Goal: Information Seeking & Learning: Learn about a topic

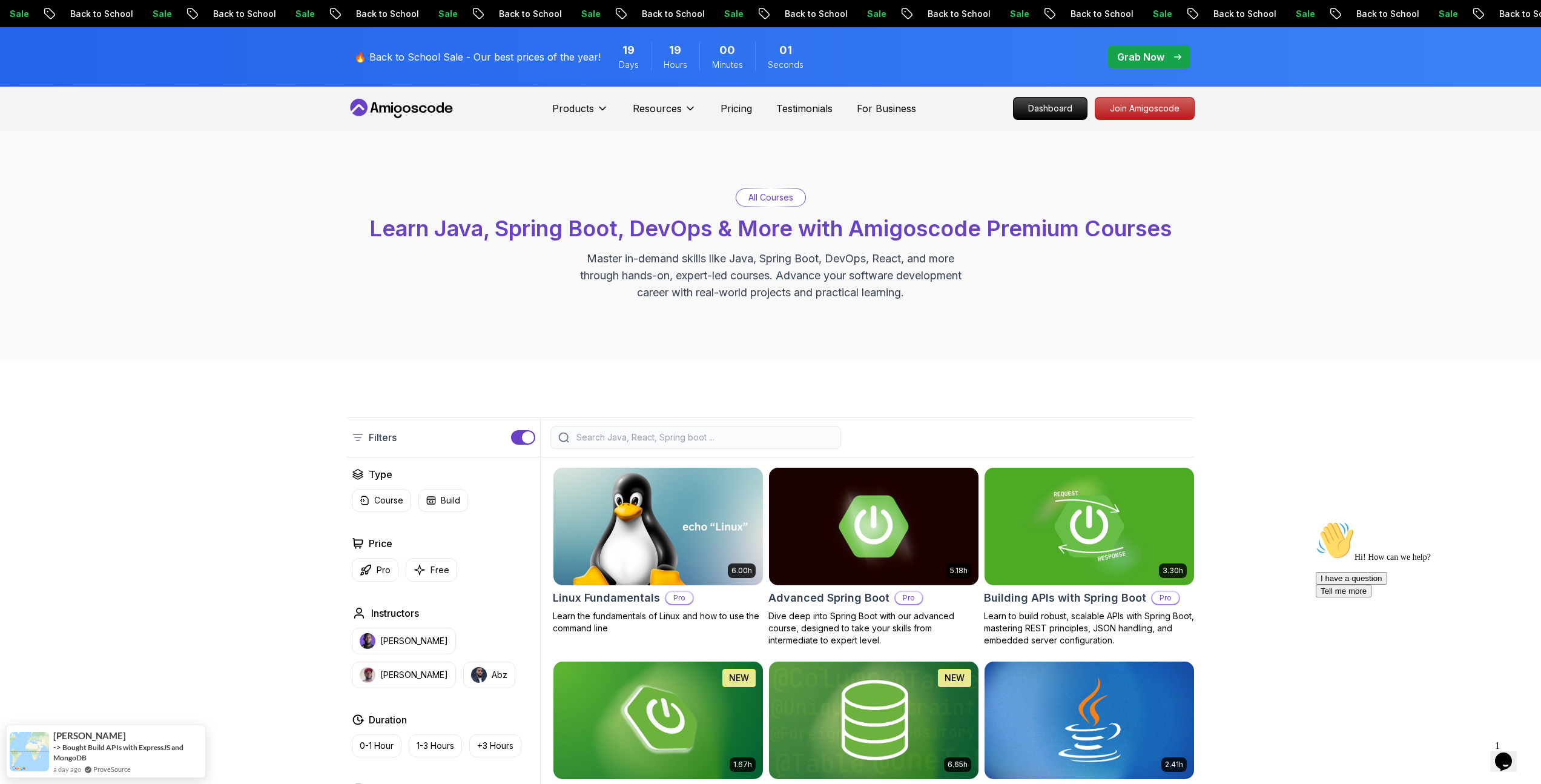
click at [1507, 752] on icon "Chat widget" at bounding box center [1504, 761] width 17 height 18
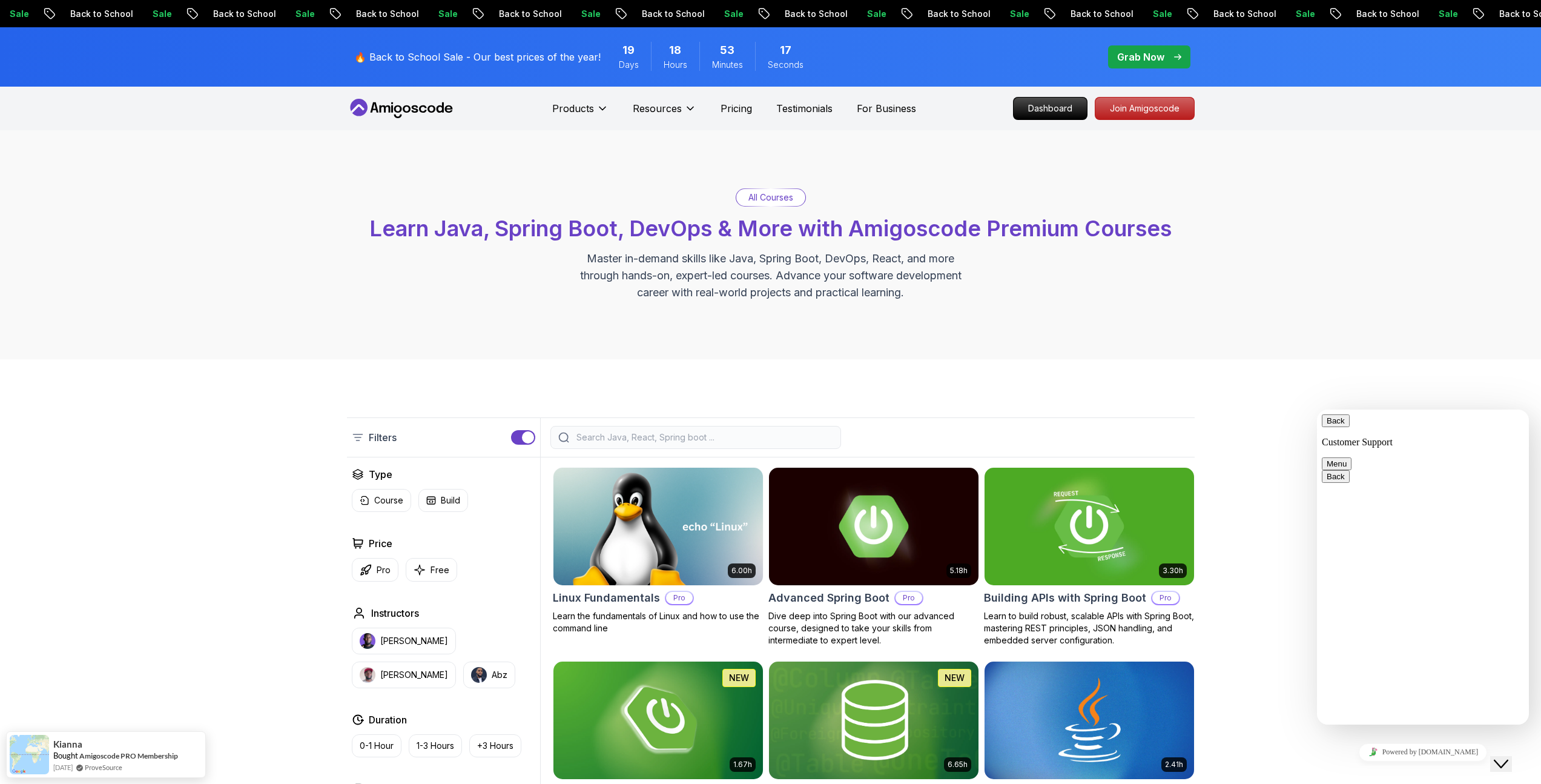
click at [1339, 248] on div "All Courses Learn Java, Spring Boot, DevOps & More with Amigoscode Premium Cour…" at bounding box center [770, 245] width 1541 height 229
click at [1345, 425] on span "Back" at bounding box center [1345, 420] width 0 height 9
click at [1315, 286] on div "All Courses Learn Java, Spring Boot, DevOps & More with Amigoscode Premium Cour…" at bounding box center [770, 245] width 1541 height 229
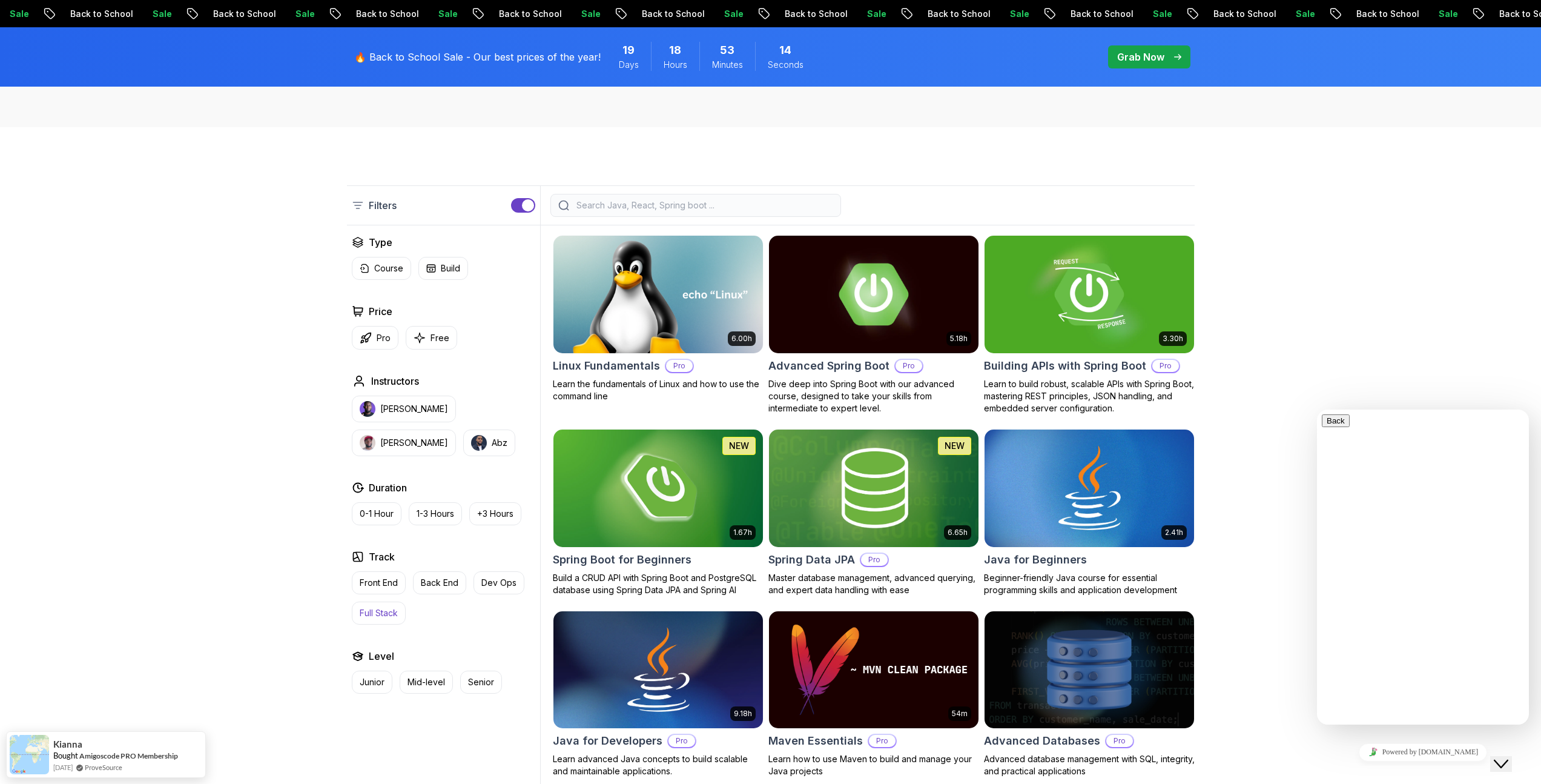
click at [390, 618] on p "Full Stack" at bounding box center [378, 612] width 38 height 12
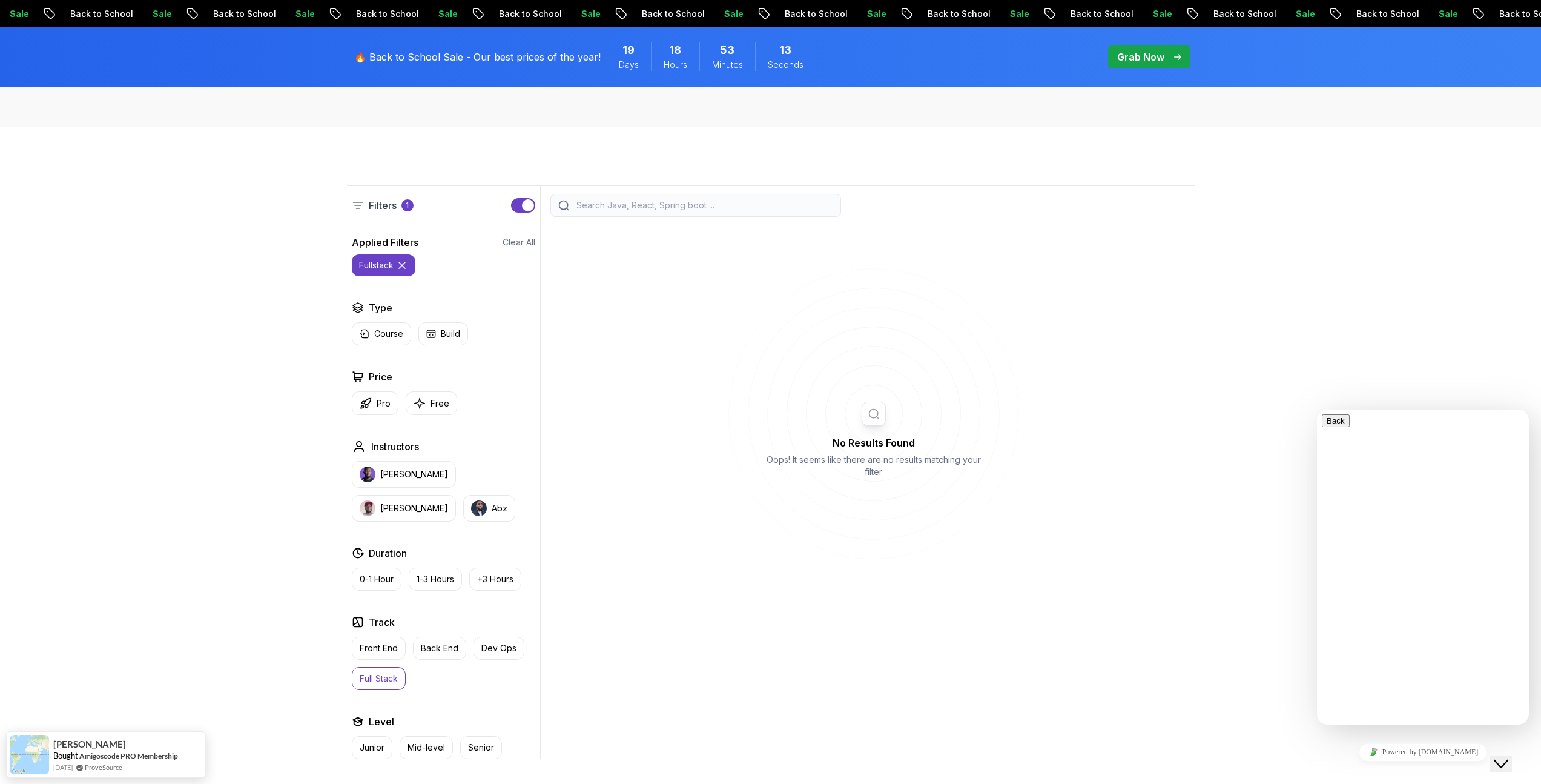
click at [1341, 288] on div "Filters 1 Filters 1 Applied Filters Clear All fullstack Type Course Build Price…" at bounding box center [770, 472] width 1541 height 690
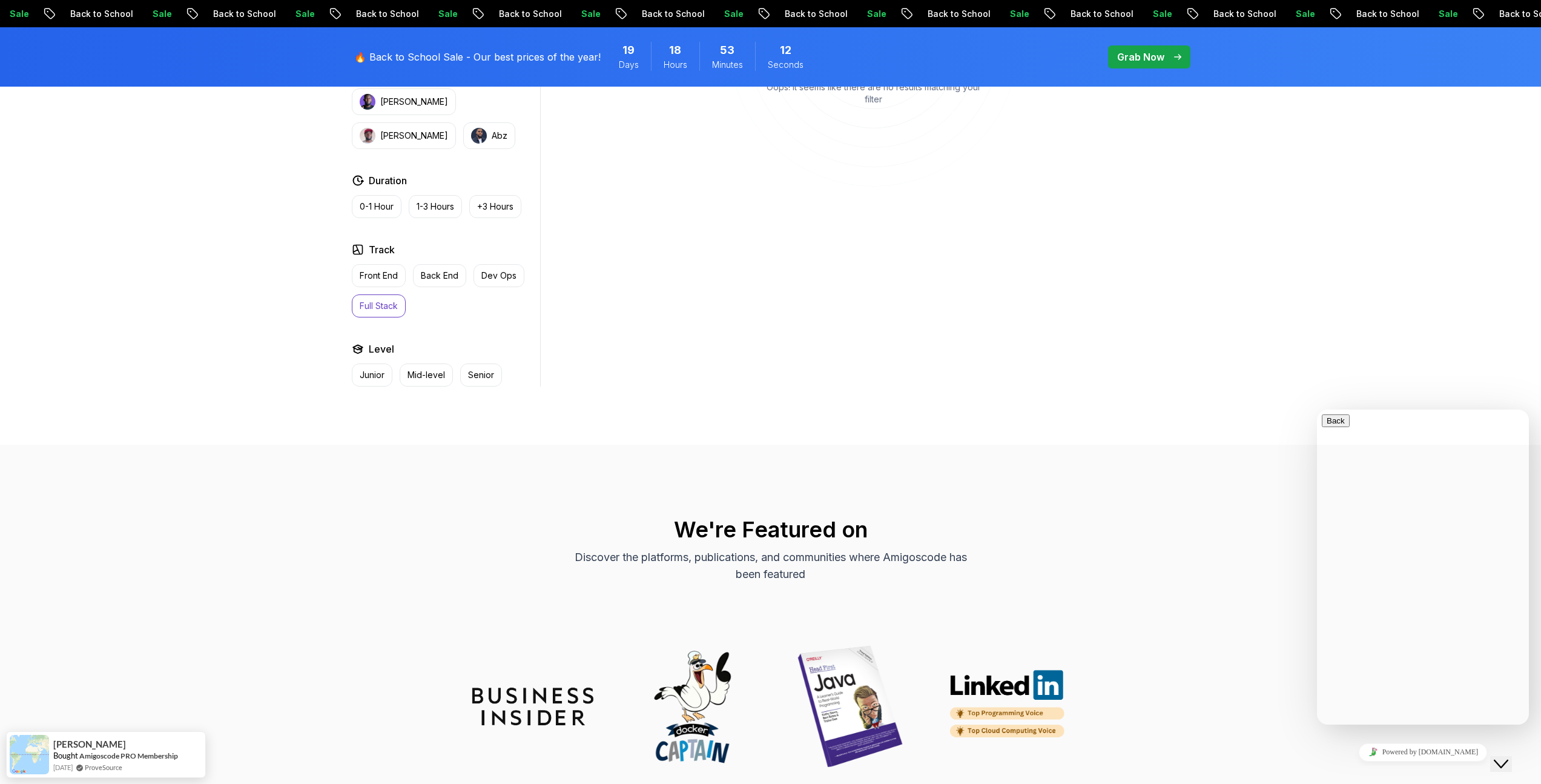
scroll to position [608, 0]
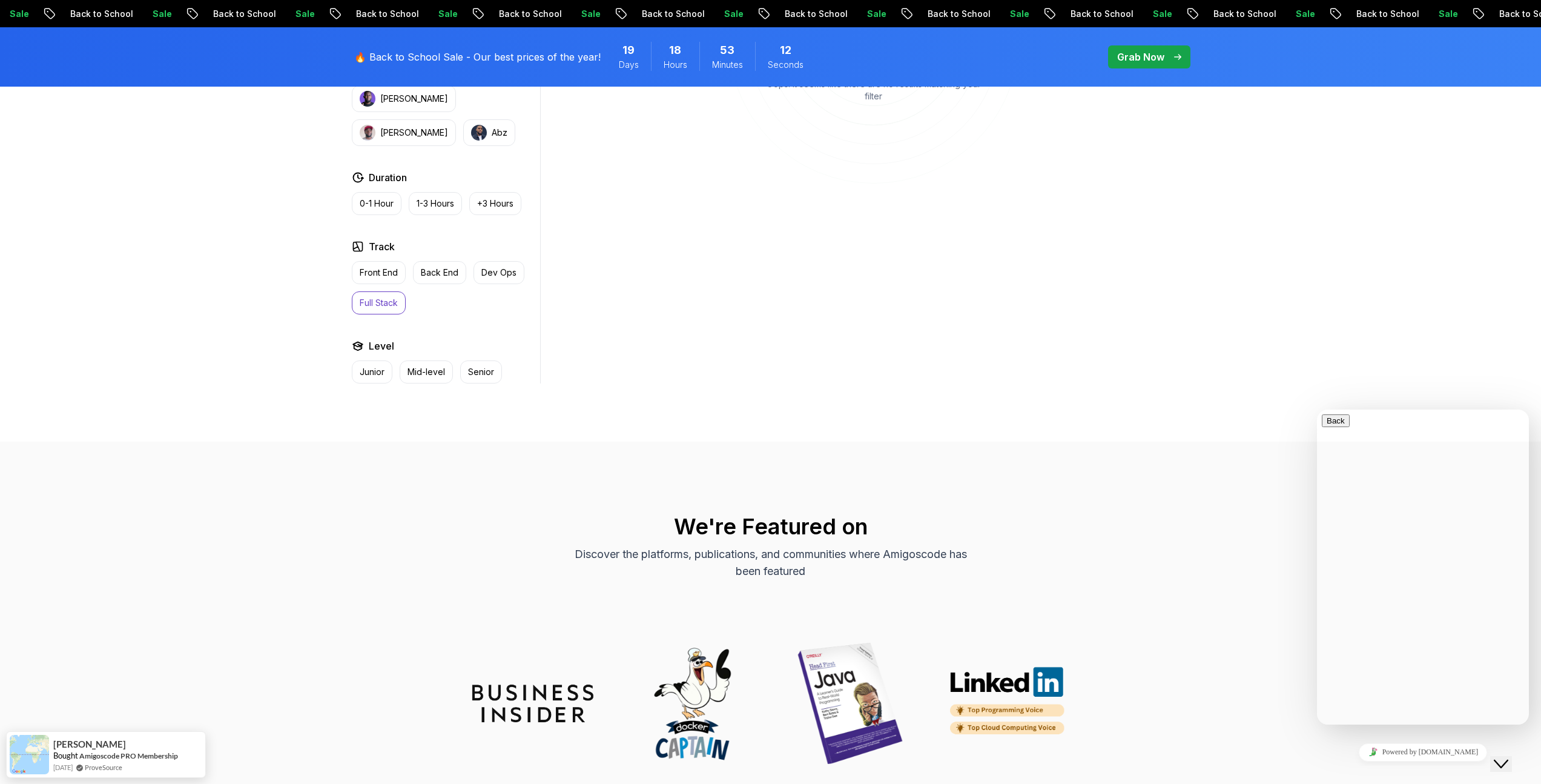
click at [393, 300] on p "Full Stack" at bounding box center [378, 302] width 38 height 12
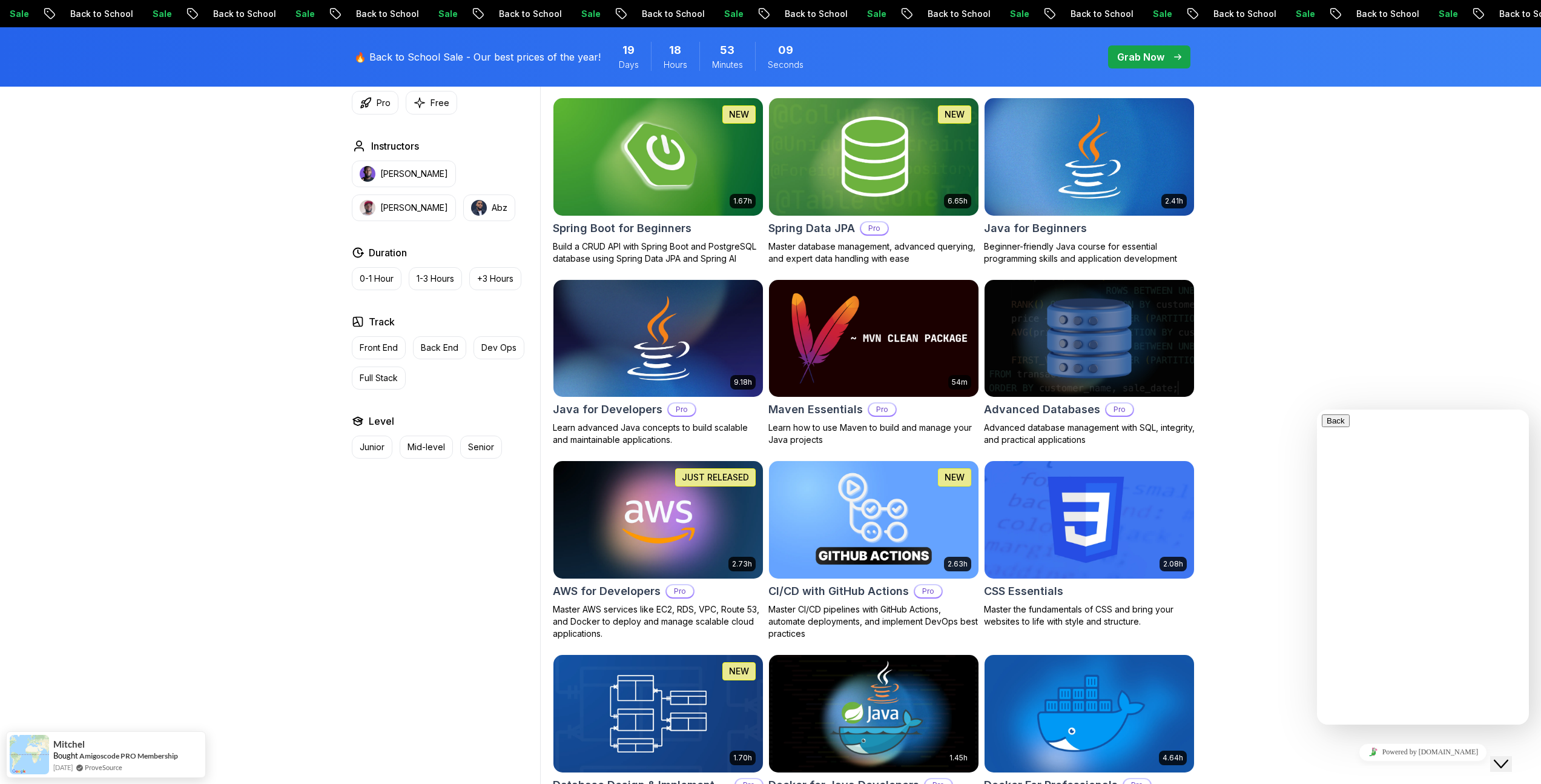
scroll to position [429, 0]
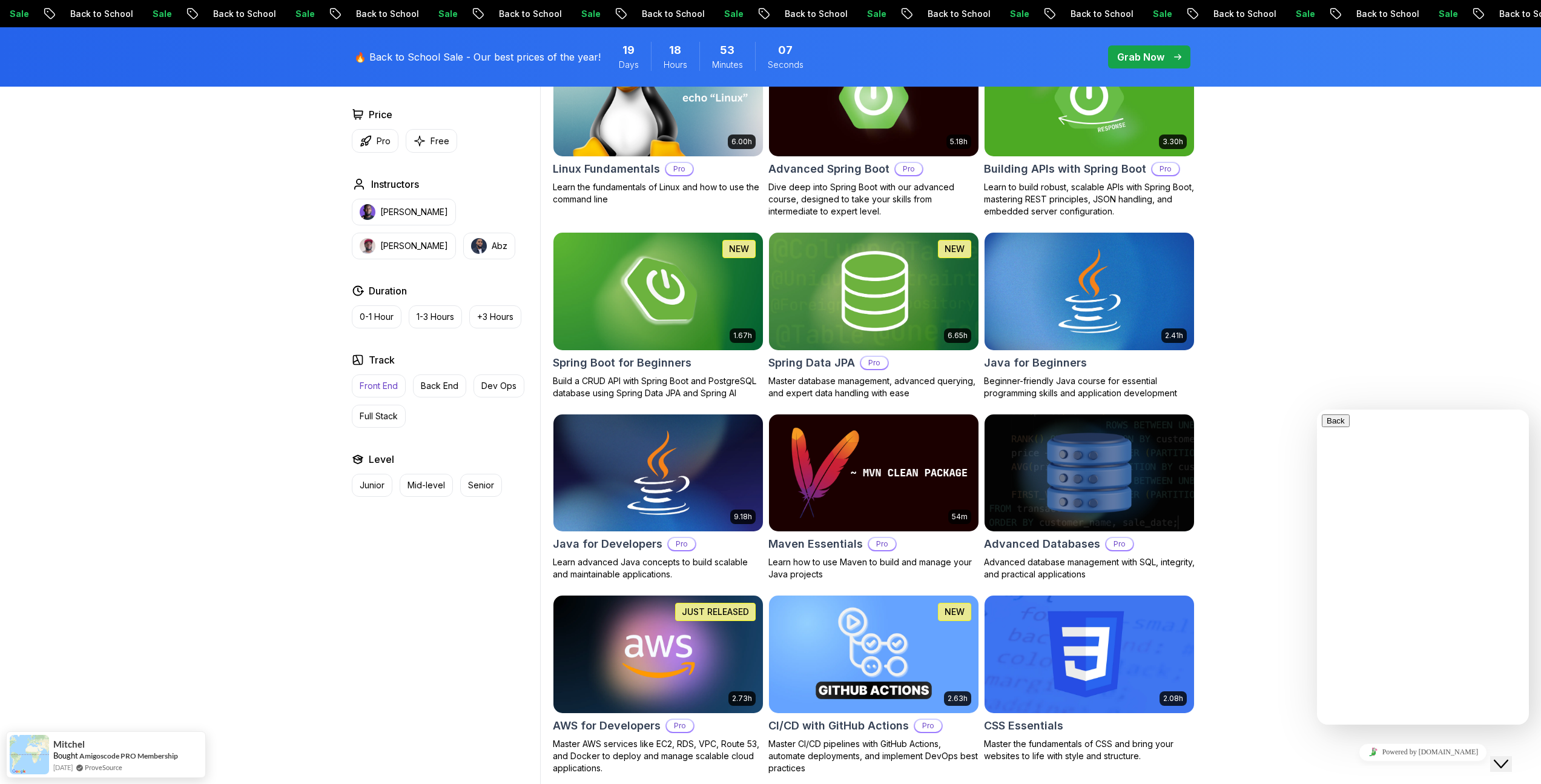
click at [399, 385] on button "Front End" at bounding box center [378, 385] width 54 height 23
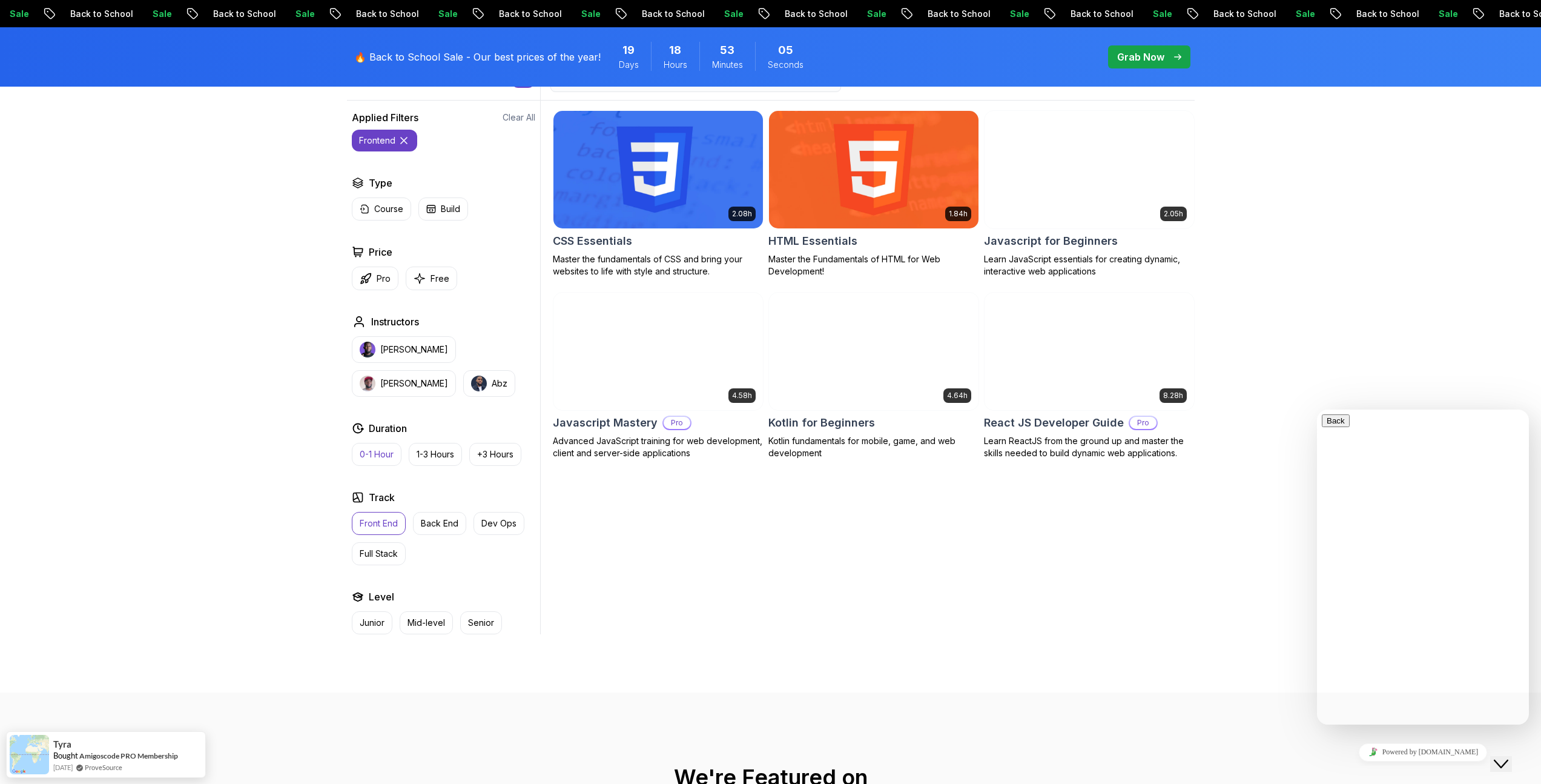
scroll to position [349, 0]
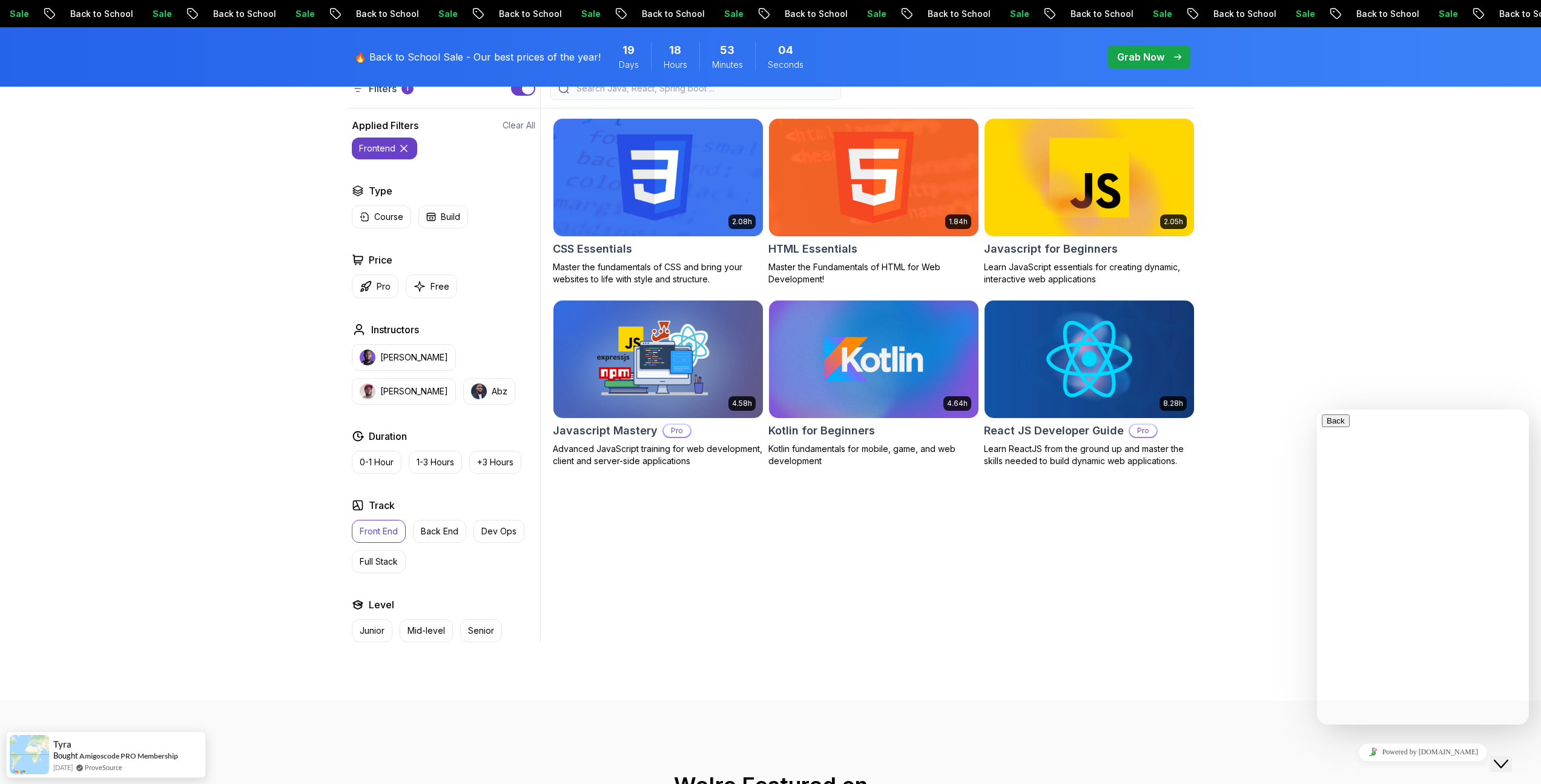
drag, startPoint x: 1517, startPoint y: 751, endPoint x: 1561, endPoint y: 1009, distance: 261.7
click at [1508, 756] on div "Close Chat This icon closes the chat window." at bounding box center [1502, 763] width 15 height 15
click at [1183, 578] on div "2.08h CSS Essentials Master the fundamentals of CSS and bring your websites to …" at bounding box center [874, 375] width 642 height 533
click at [438, 533] on p "Back End" at bounding box center [439, 530] width 37 height 12
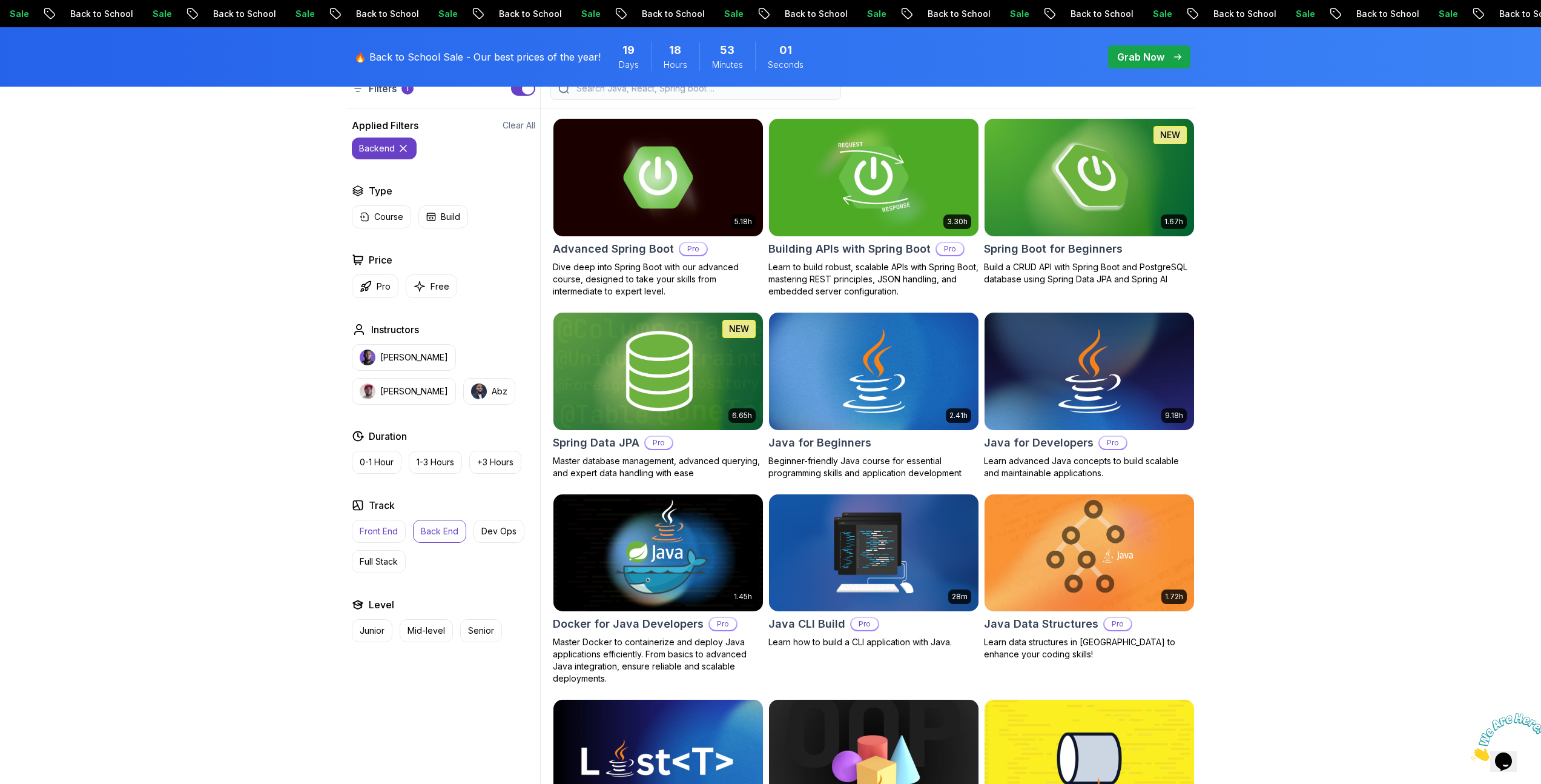
click at [378, 522] on button "Front End" at bounding box center [378, 530] width 54 height 23
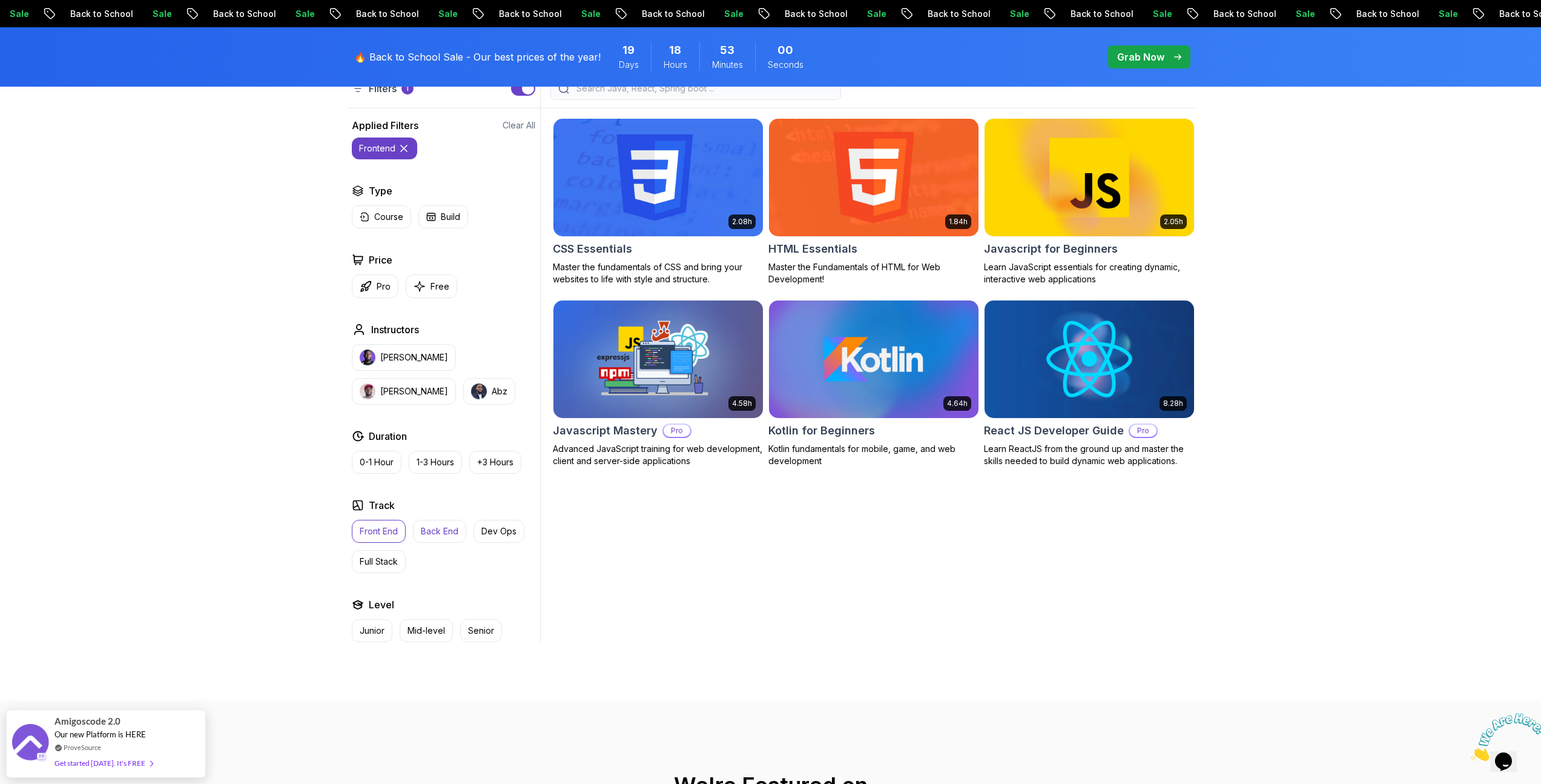
click at [423, 533] on p "Back End" at bounding box center [439, 530] width 37 height 12
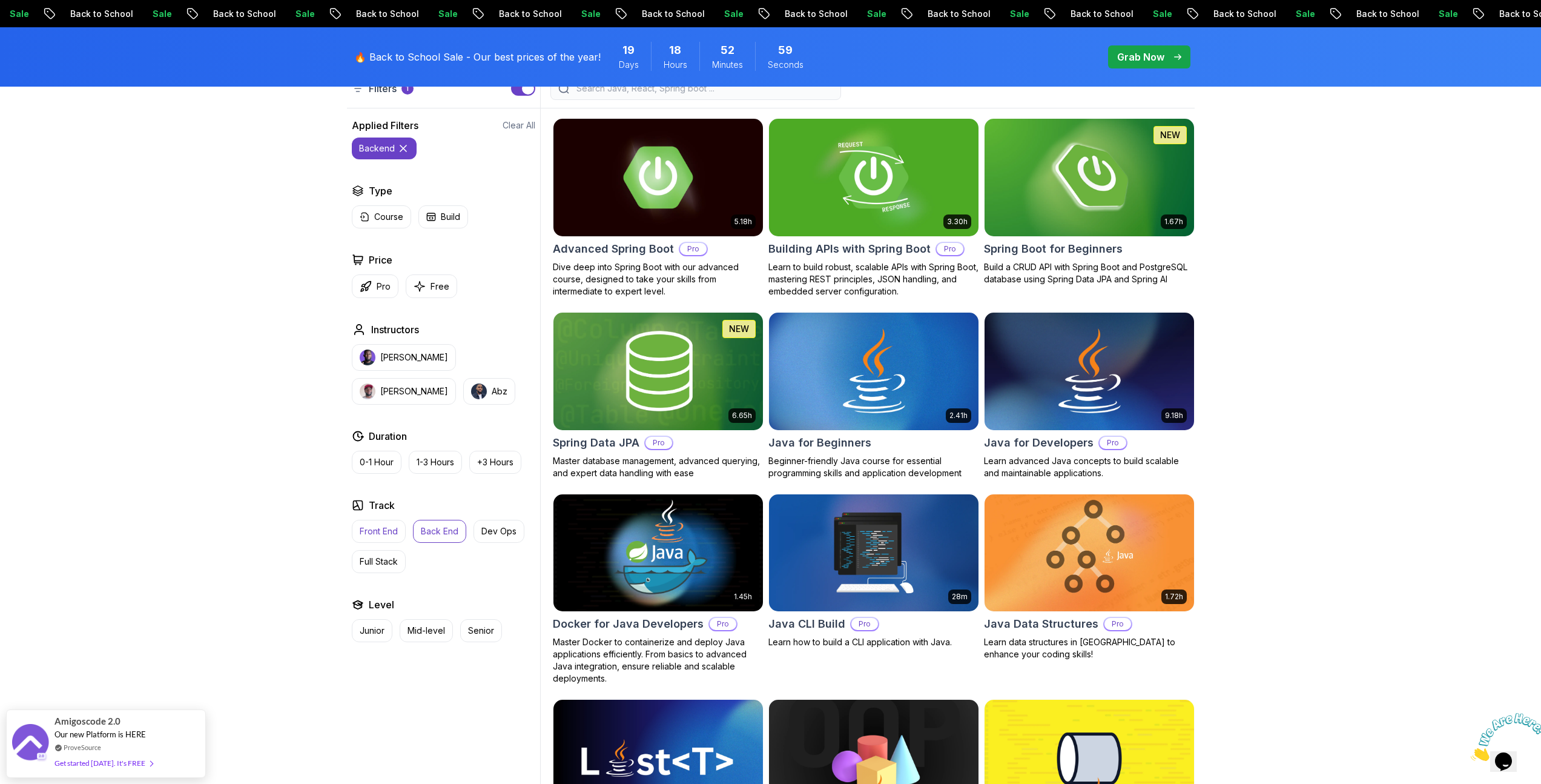
click at [384, 533] on p "Front End" at bounding box center [378, 530] width 38 height 12
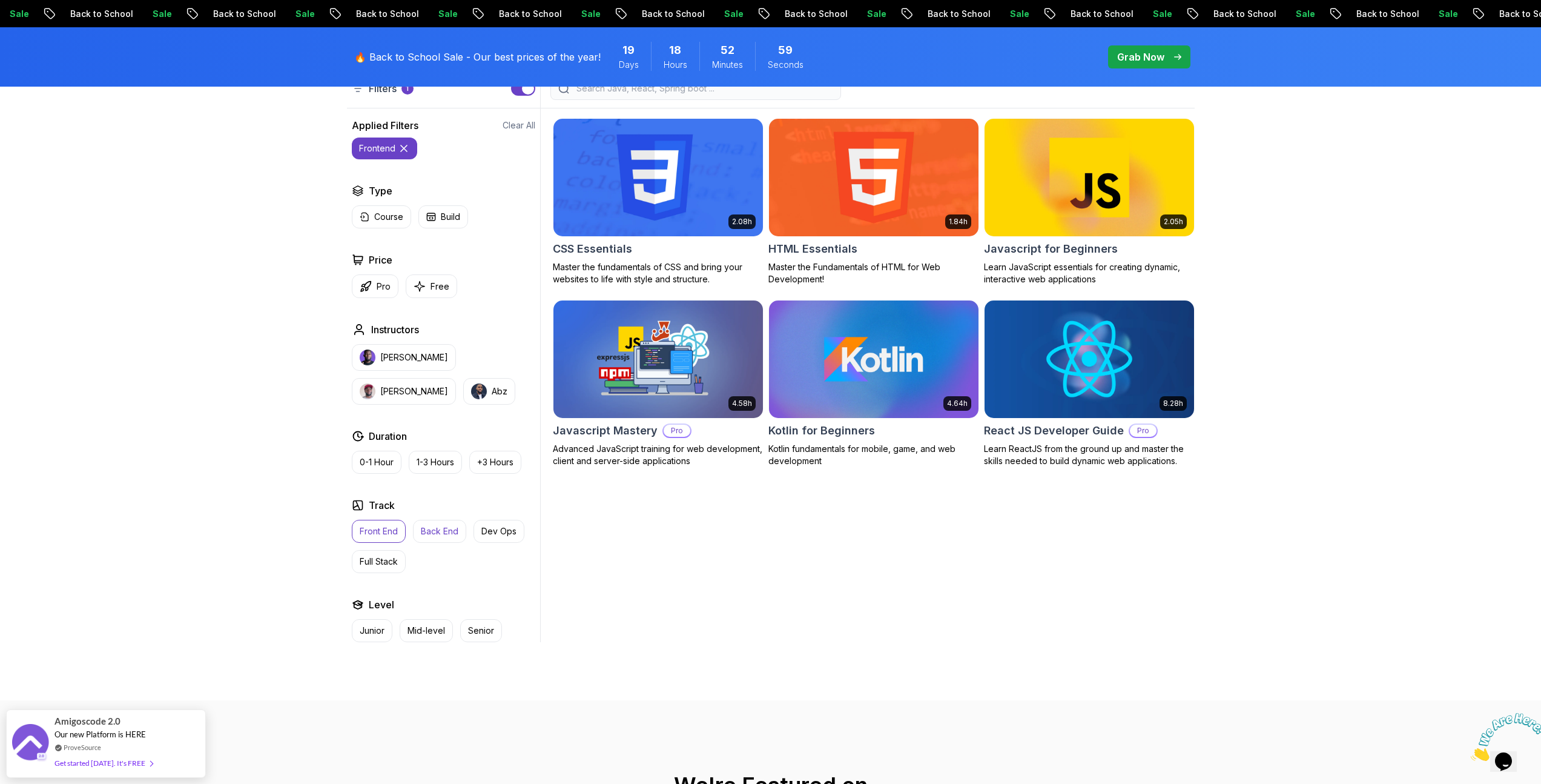
click at [444, 534] on p "Back End" at bounding box center [439, 530] width 37 height 12
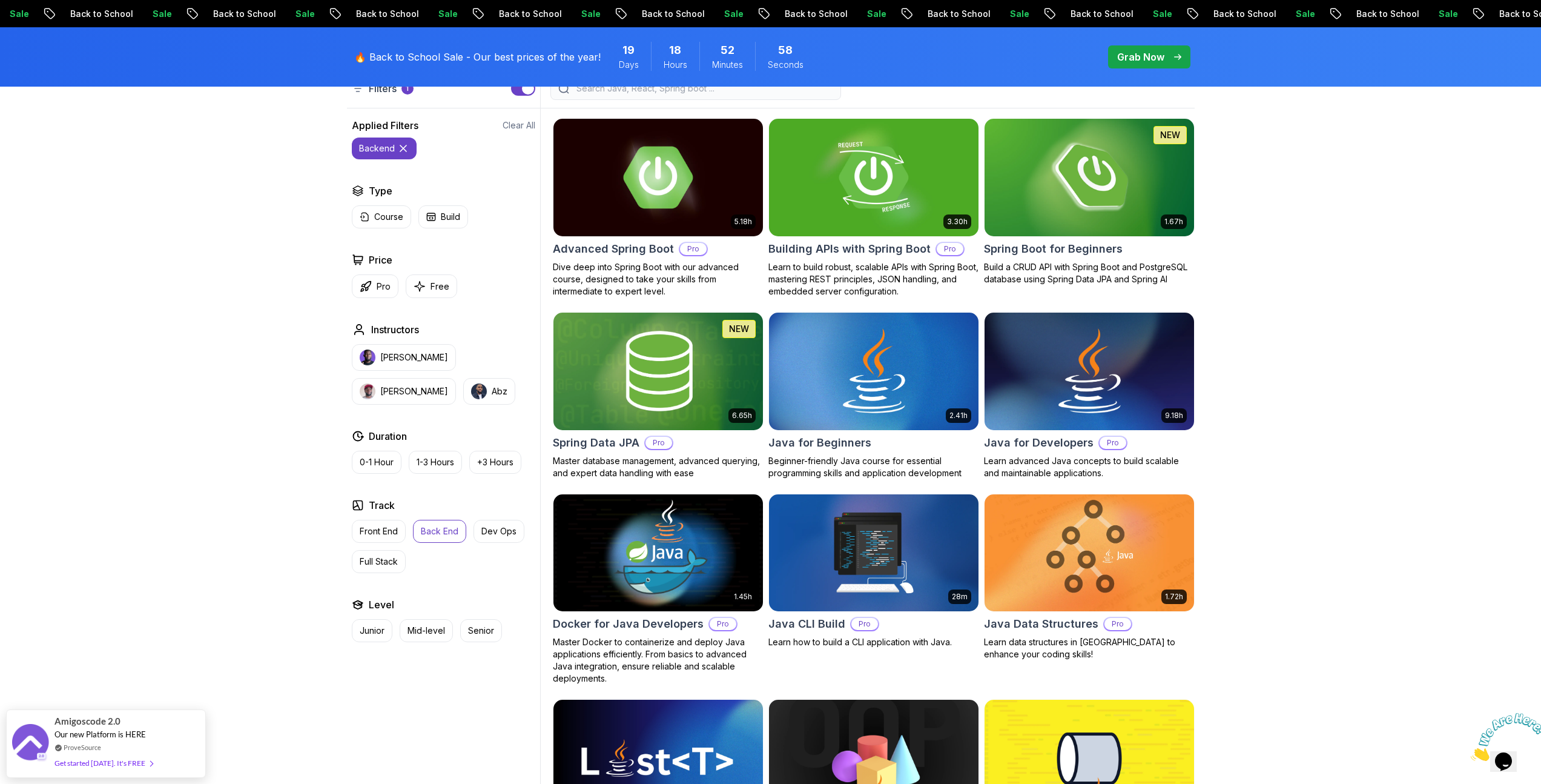
click at [1282, 376] on div "Filters 1 Filters 1 Applied Filters Clear All backend Type Course Build Price P…" at bounding box center [770, 769] width 1541 height 1519
click at [582, 257] on div "5.18h Advanced Spring Boot Pro Dive deep into Spring Boot with our advanced cou…" at bounding box center [658, 208] width 211 height 179
